Goal: Information Seeking & Learning: Learn about a topic

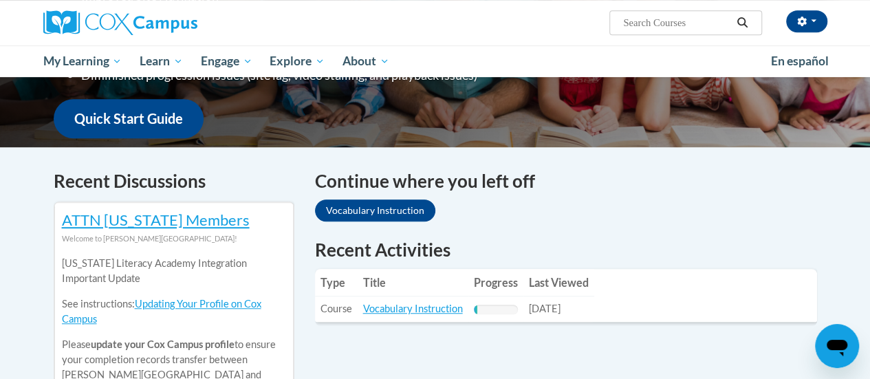
scroll to position [481, 0]
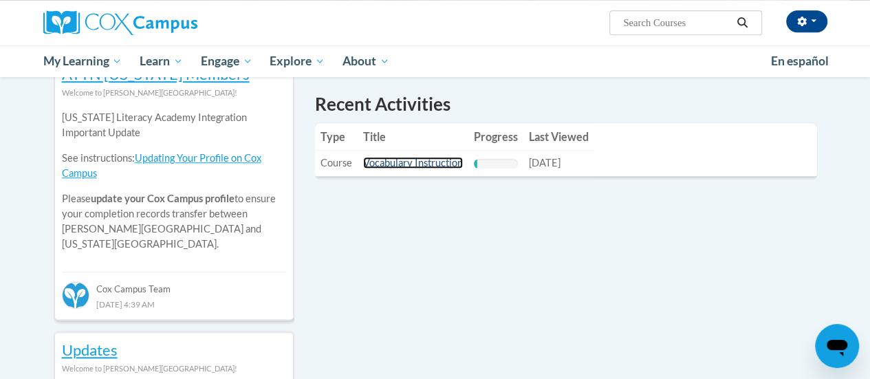
click at [450, 162] on link "Vocabulary Instruction" at bounding box center [413, 163] width 100 height 12
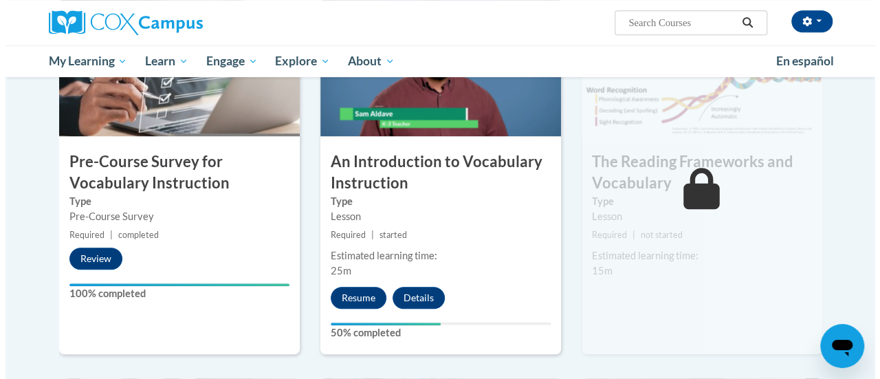
scroll to position [412, 0]
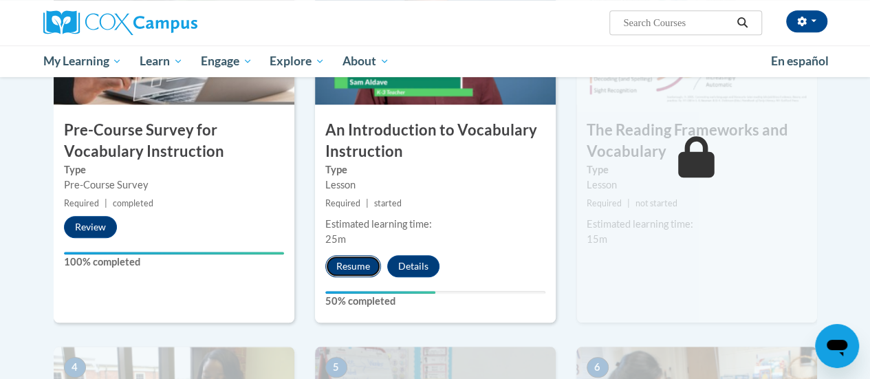
click at [355, 259] on button "Resume" at bounding box center [353, 266] width 56 height 22
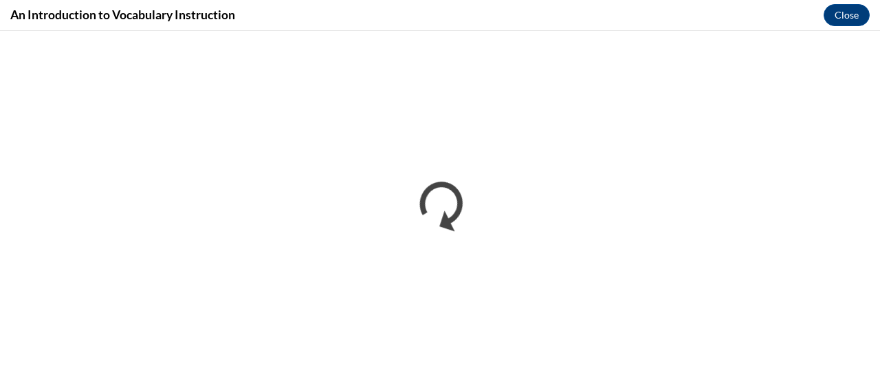
scroll to position [0, 0]
